Goal: Navigation & Orientation: Find specific page/section

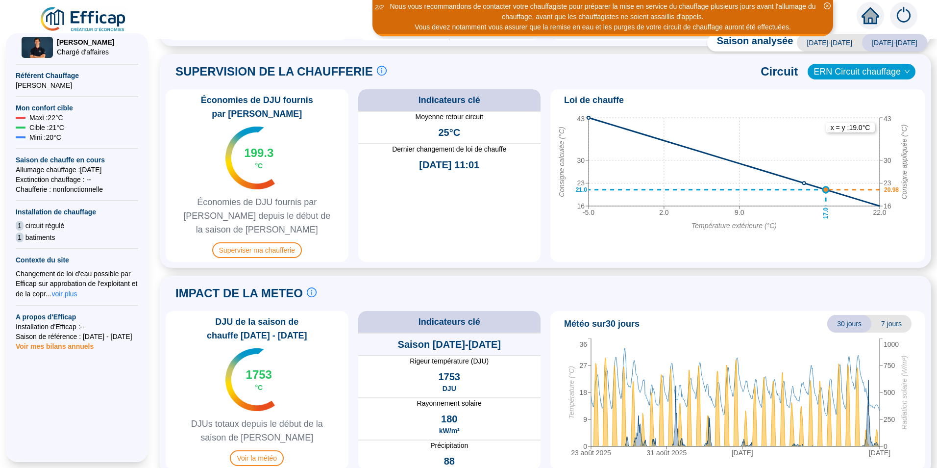
scroll to position [207, 0]
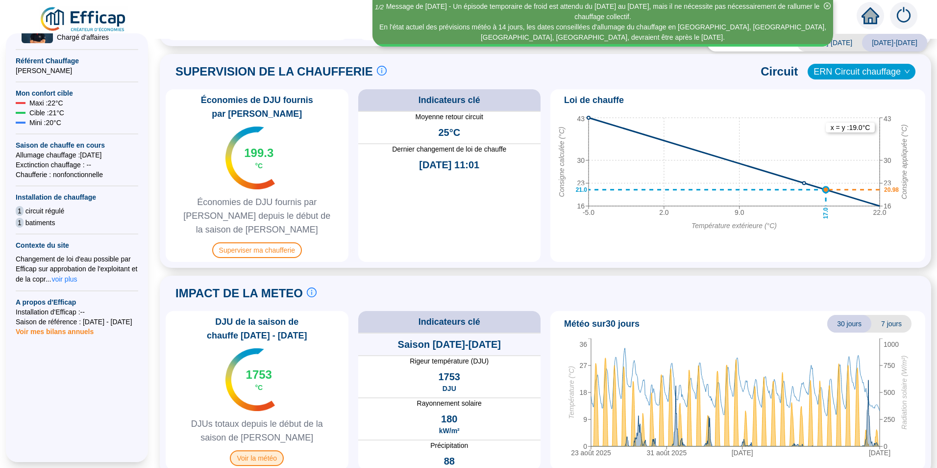
click at [262, 450] on span "Voir la météo" at bounding box center [257, 458] width 54 height 16
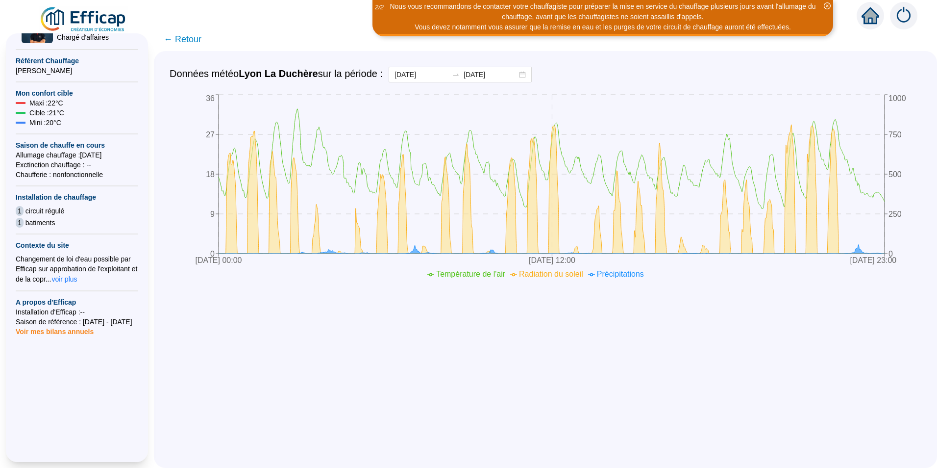
click at [200, 37] on span "← Retour" at bounding box center [183, 39] width 38 height 14
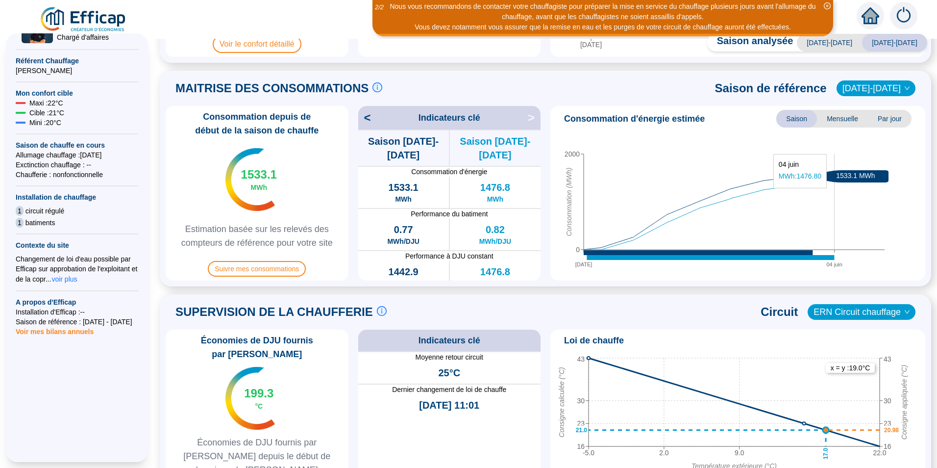
scroll to position [198, 0]
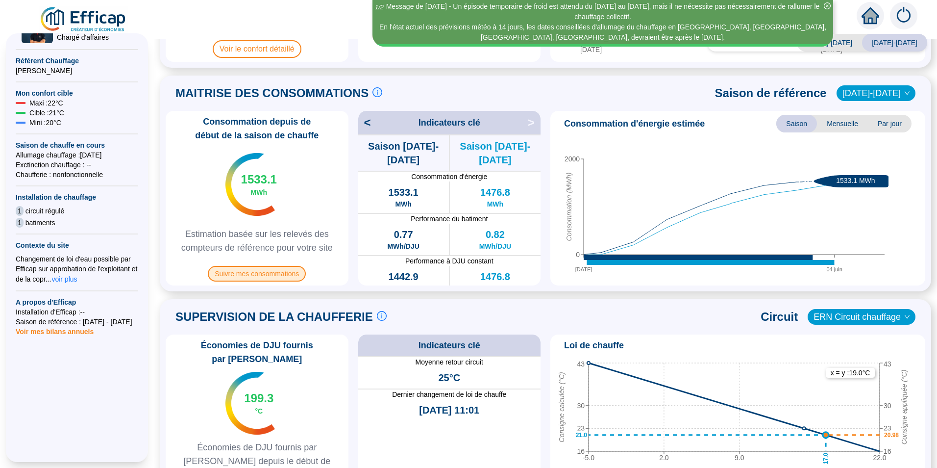
click at [264, 271] on span "Suivre mes consommations" at bounding box center [257, 274] width 98 height 16
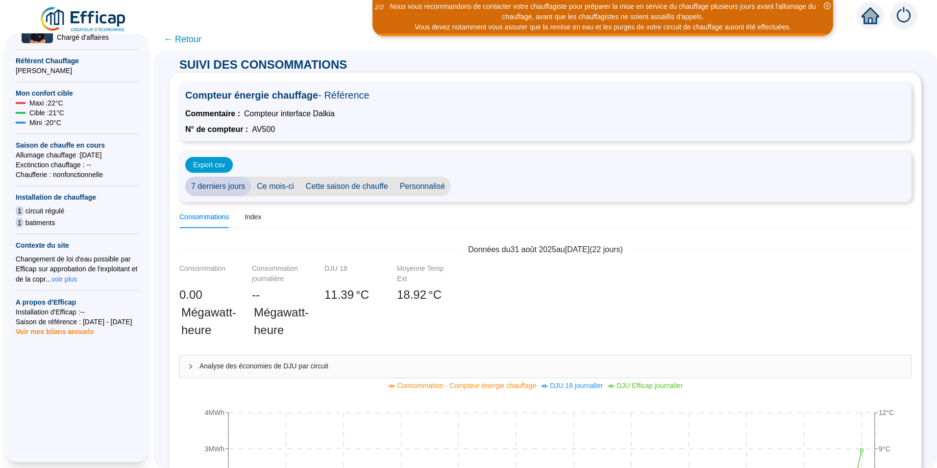
click at [374, 22] on div "Vous devez notamment vous assurer que la remise en eau et les purges de votre c…" at bounding box center [603, 27] width 458 height 10
click at [195, 37] on span "← Retour" at bounding box center [183, 39] width 38 height 14
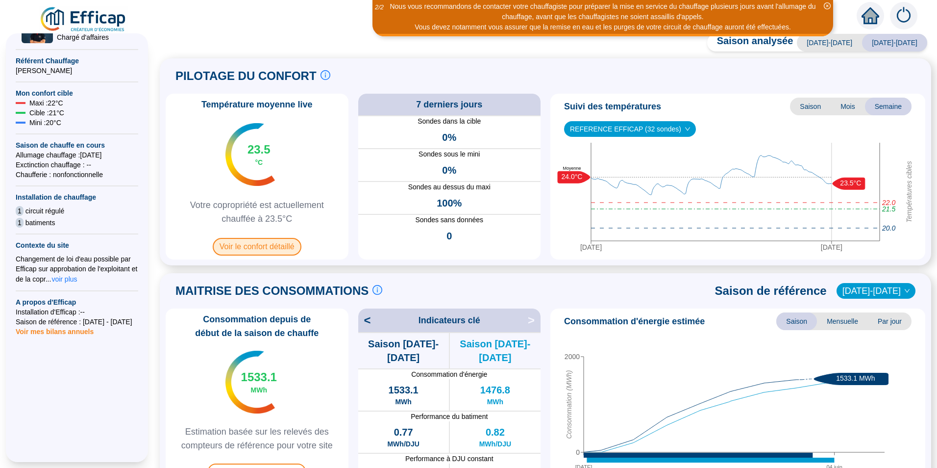
click at [281, 244] on span "Voir le confort détaillé" at bounding box center [257, 247] width 89 height 18
